Goal: Information Seeking & Learning: Learn about a topic

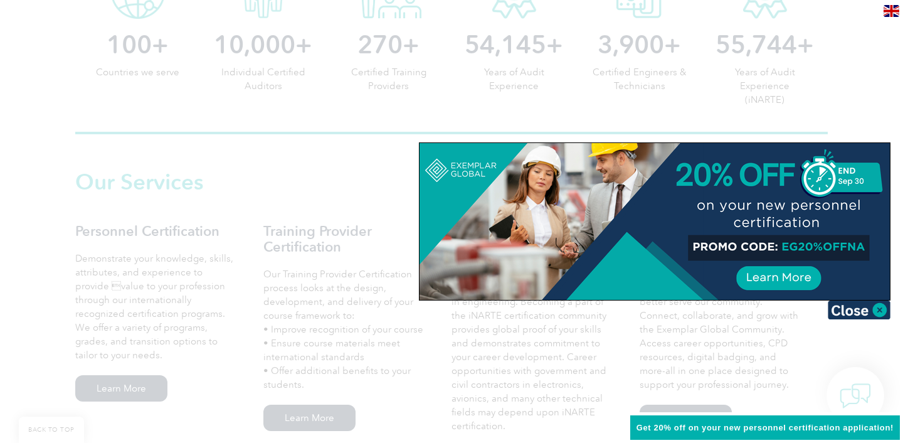
scroll to position [733, 0]
click at [878, 313] on img at bounding box center [859, 309] width 63 height 19
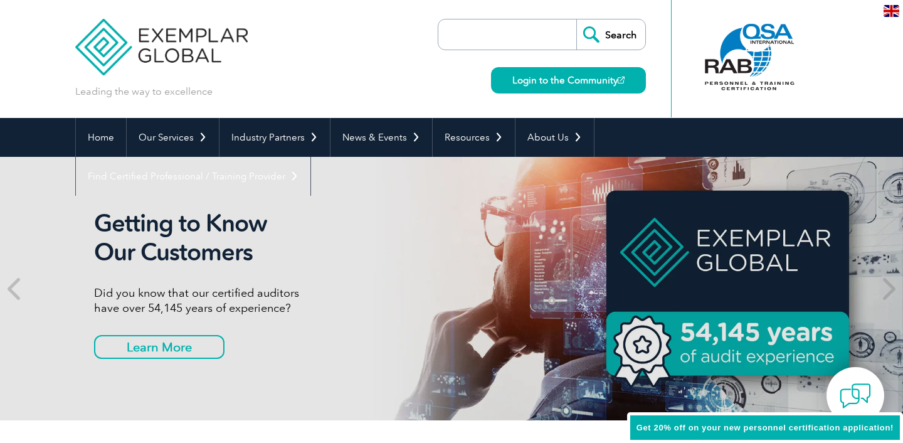
scroll to position [0, 0]
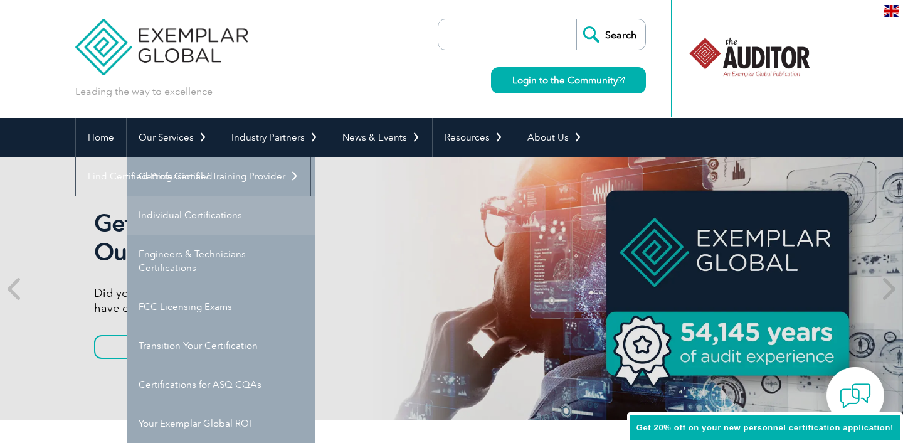
click at [184, 223] on link "Individual Certifications" at bounding box center [221, 215] width 188 height 39
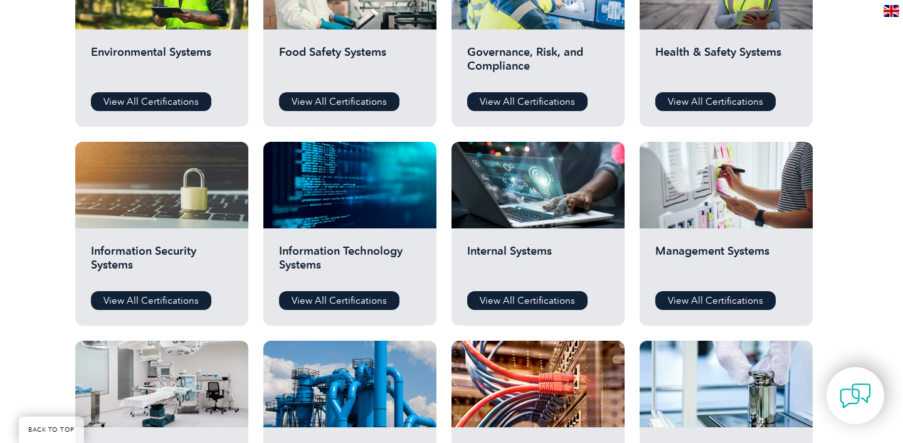
scroll to position [538, 0]
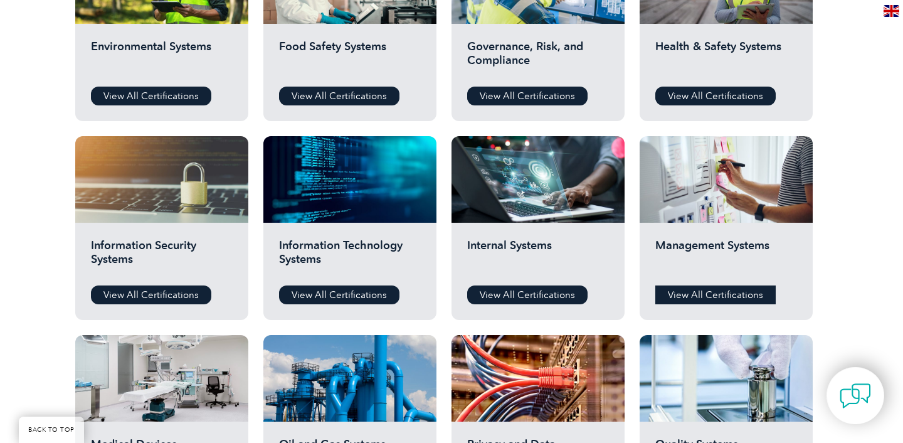
click at [720, 291] on link "View All Certifications" at bounding box center [715, 294] width 120 height 19
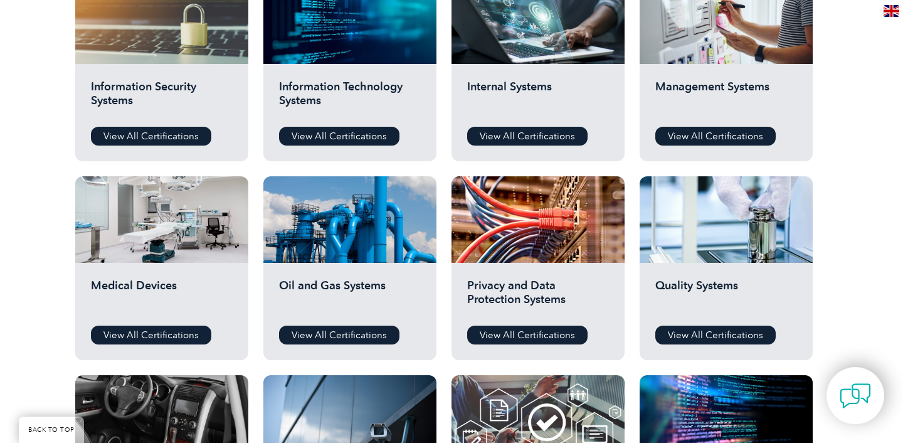
scroll to position [727, 0]
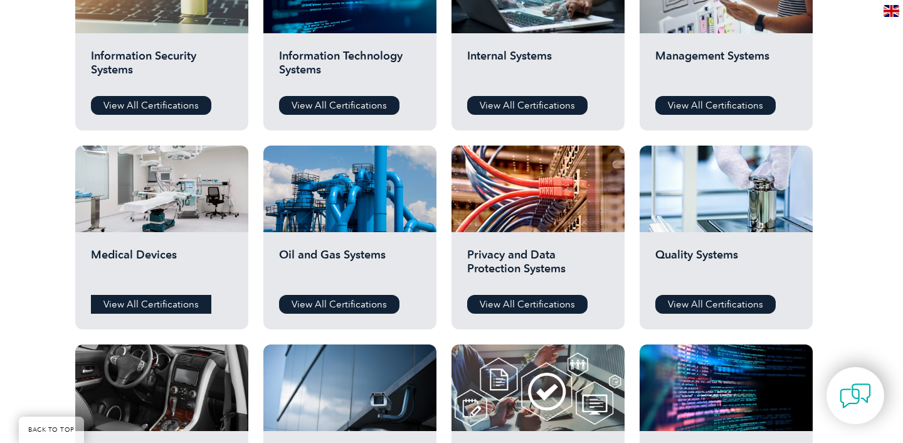
click at [174, 308] on link "View All Certifications" at bounding box center [151, 304] width 120 height 19
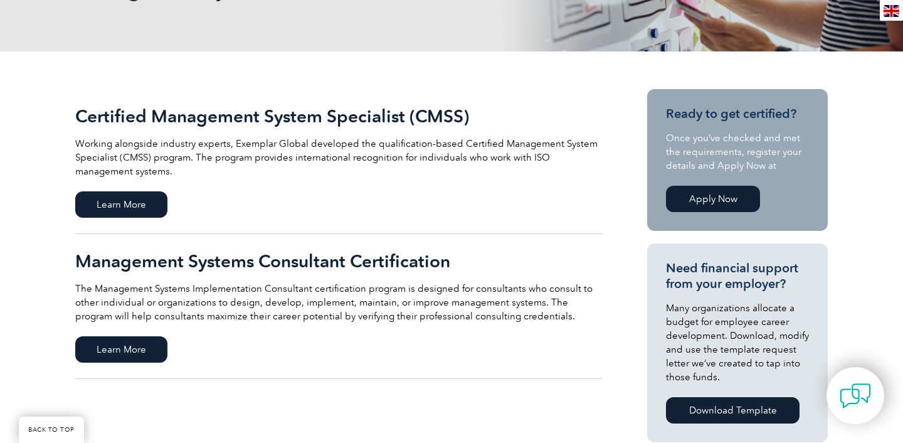
scroll to position [230, 0]
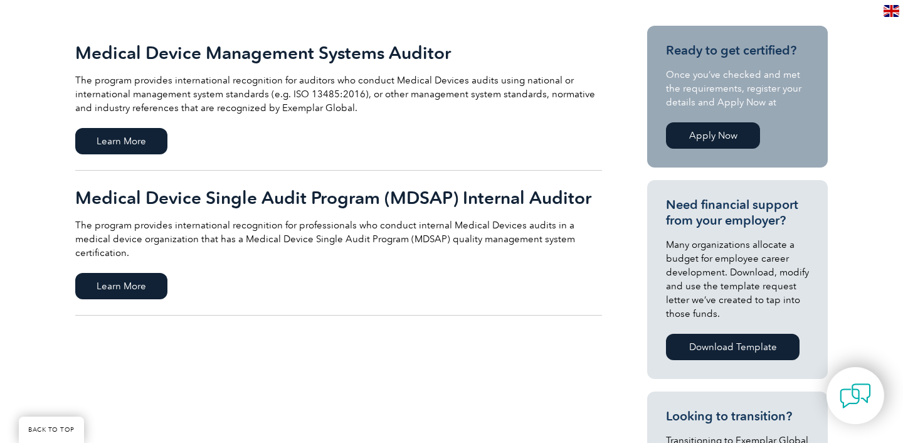
scroll to position [293, 0]
click at [120, 139] on span "Learn More" at bounding box center [121, 142] width 92 height 26
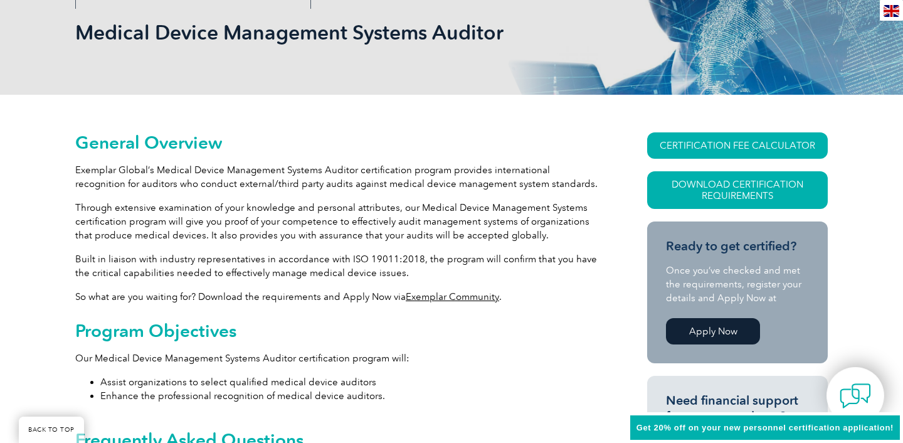
scroll to position [189, 0]
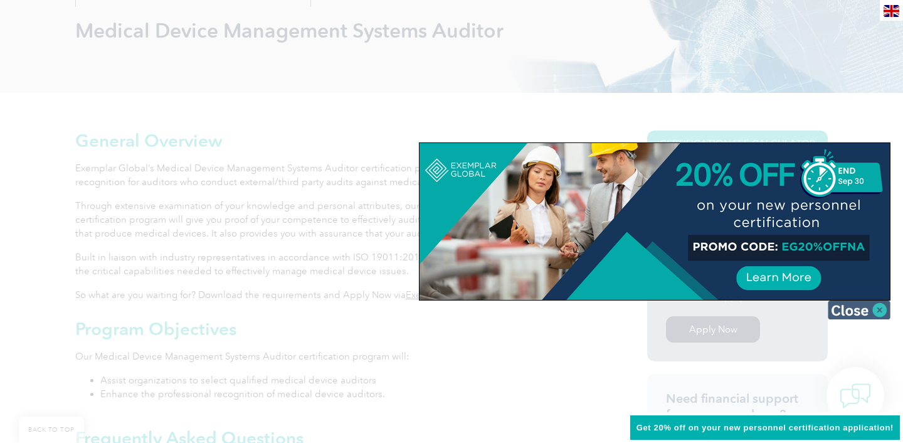
click at [885, 313] on img at bounding box center [859, 309] width 63 height 19
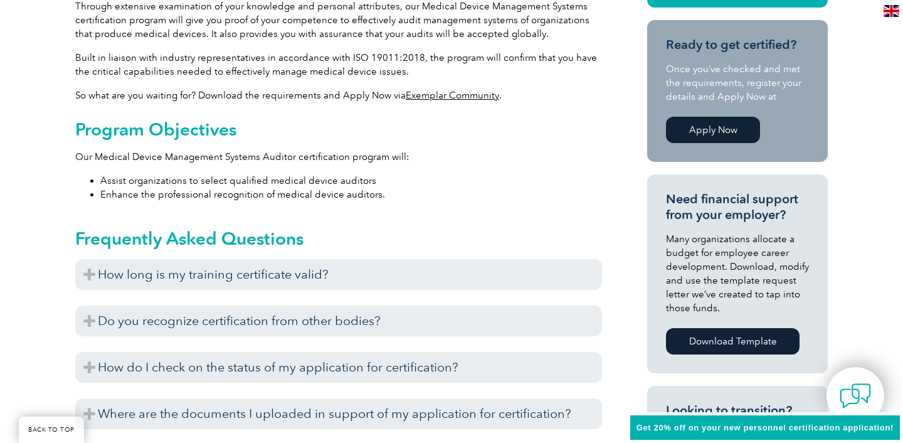
scroll to position [390, 0]
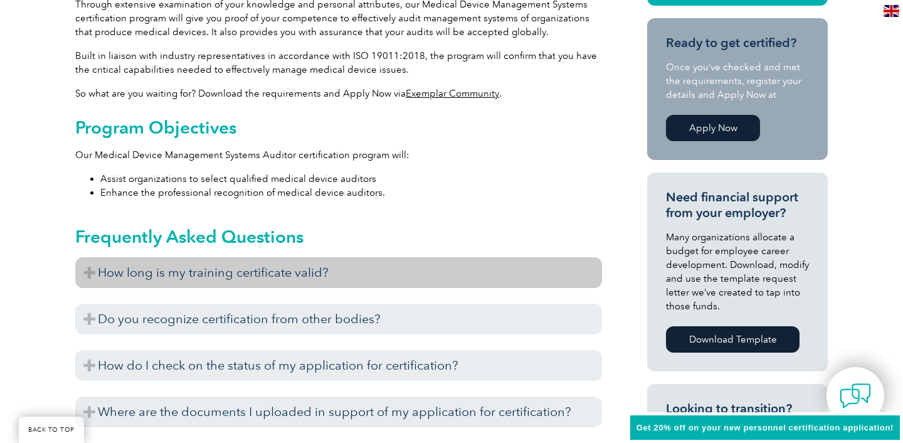
click at [414, 270] on h3 "How long is my training certificate valid?" at bounding box center [338, 272] width 527 height 31
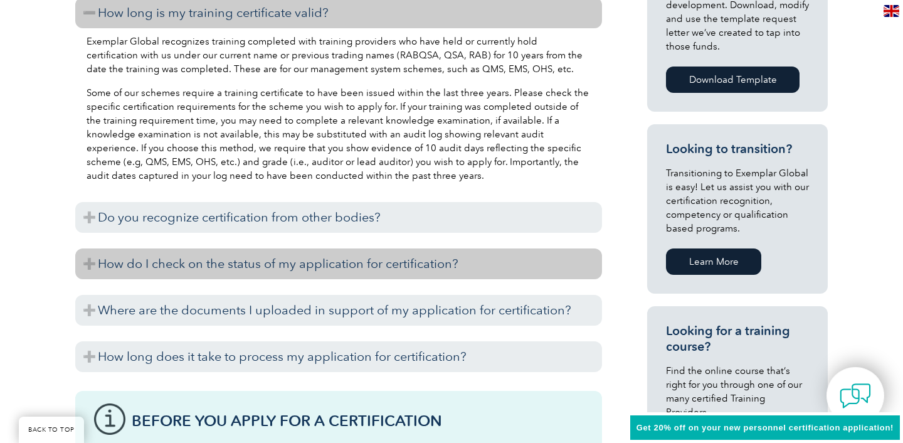
scroll to position [648, 0]
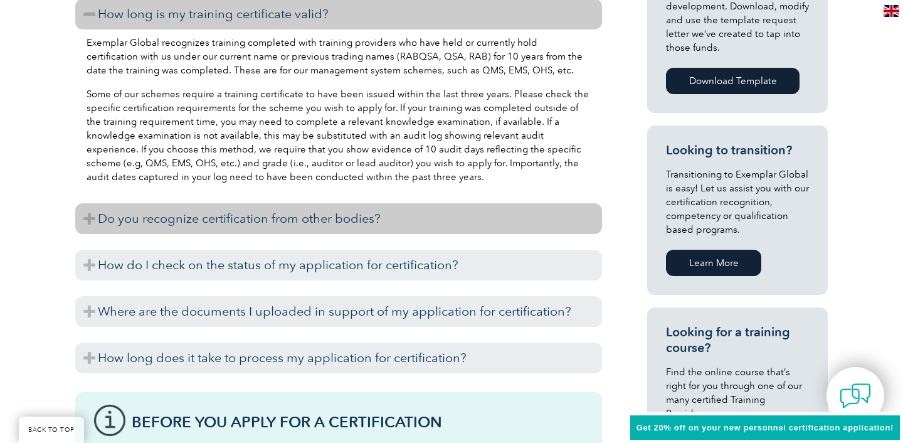
click at [332, 232] on h3 "Do you recognize certification from other bodies?" at bounding box center [338, 218] width 527 height 31
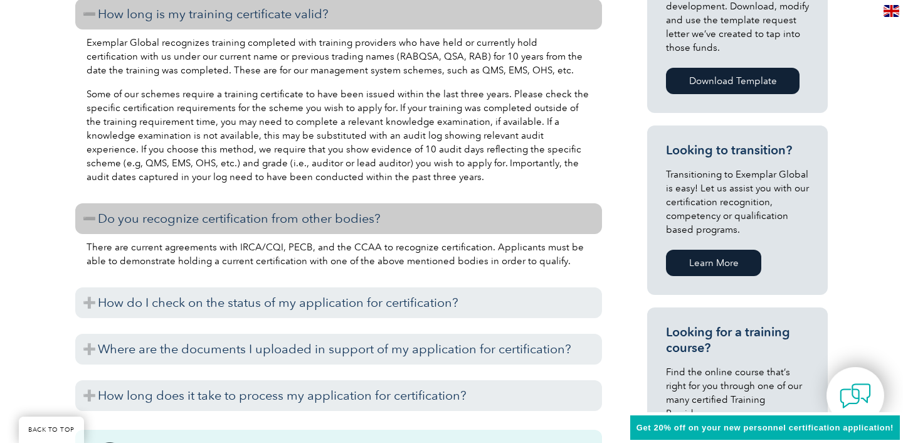
click at [356, 225] on h3 "Do you recognize certification from other bodies?" at bounding box center [338, 218] width 527 height 31
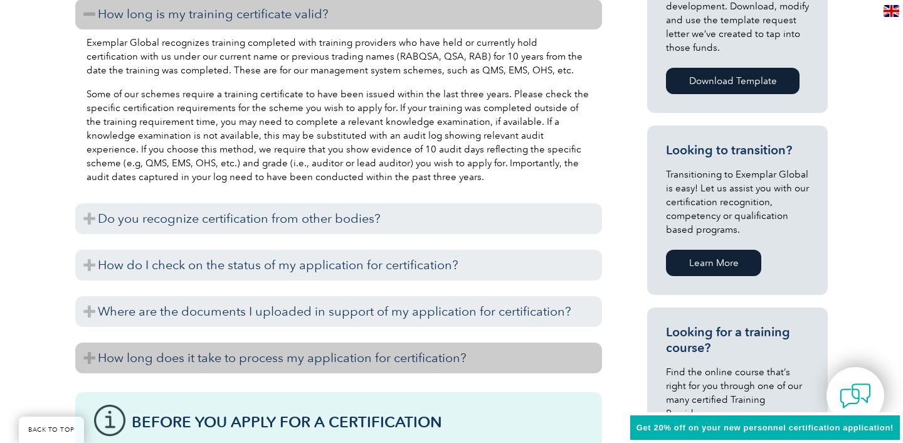
click at [392, 364] on h3 "How long does it take to process my application for certification?" at bounding box center [338, 357] width 527 height 31
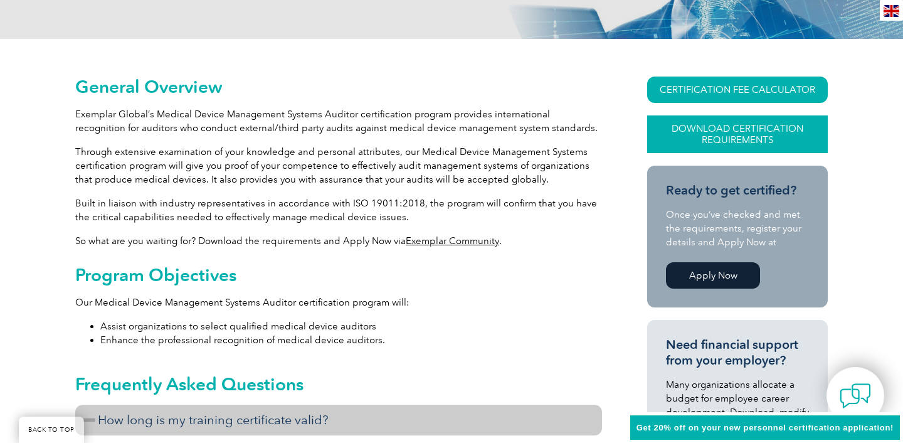
scroll to position [233, 0]
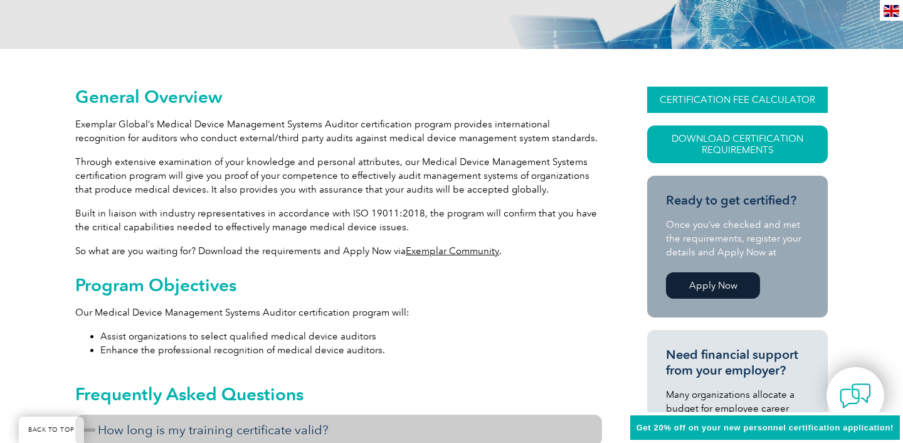
click at [748, 102] on link "CERTIFICATION FEE CALCULATOR" at bounding box center [737, 100] width 181 height 26
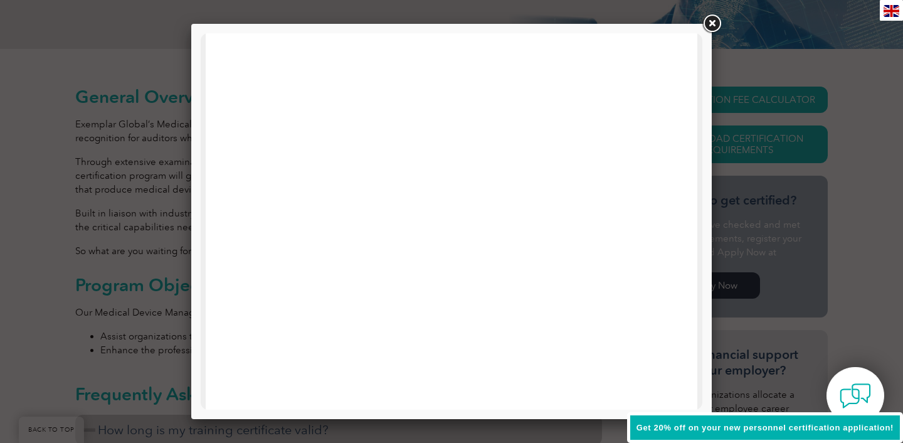
scroll to position [157, 0]
click at [712, 23] on link at bounding box center [711, 24] width 23 height 23
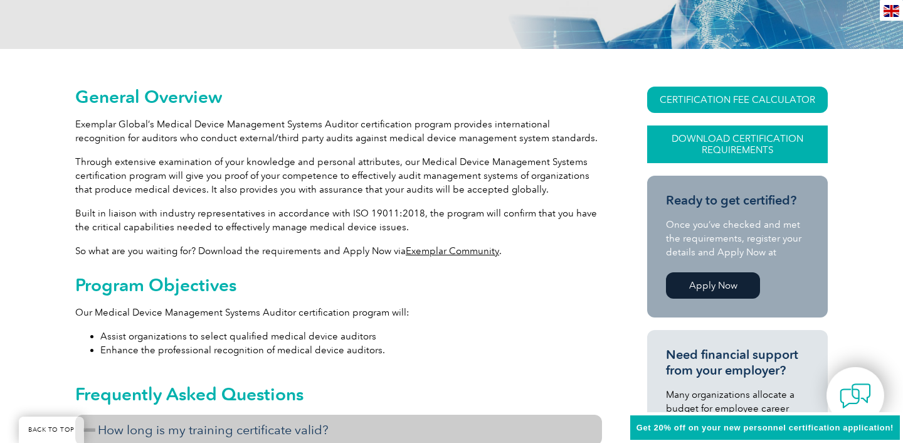
click at [730, 147] on link "Download Certification Requirements" at bounding box center [737, 144] width 181 height 38
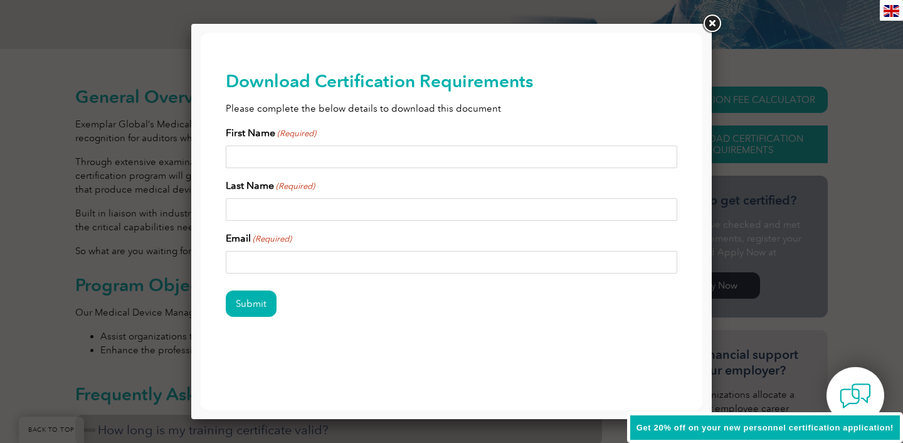
scroll to position [0, 0]
click at [710, 29] on link at bounding box center [711, 24] width 23 height 23
